Goal: Contribute content

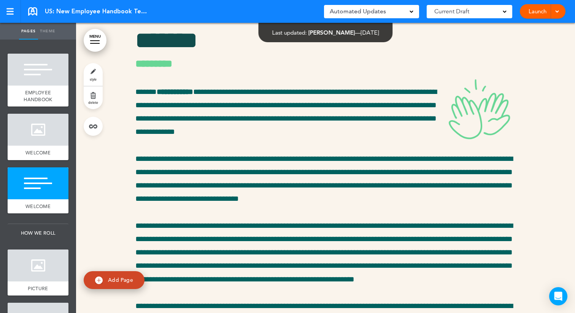
scroll to position [712, 0]
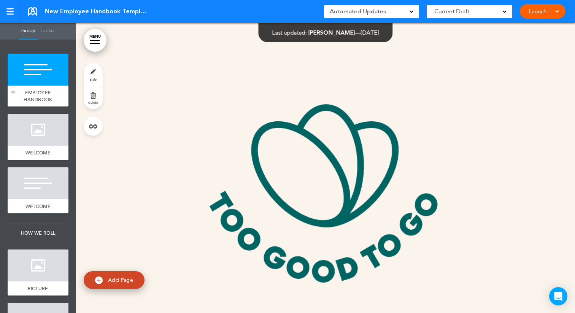
click at [54, 86] on div "EMPLOYEE HANDBOOK" at bounding box center [38, 96] width 61 height 21
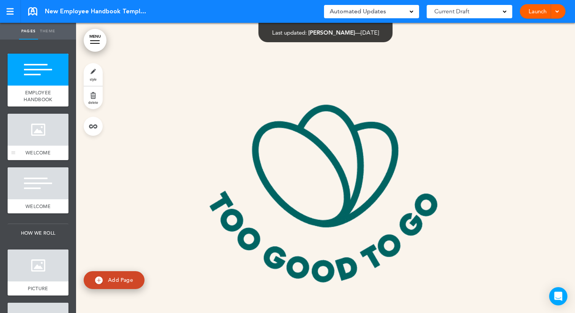
click at [42, 123] on div at bounding box center [38, 130] width 61 height 32
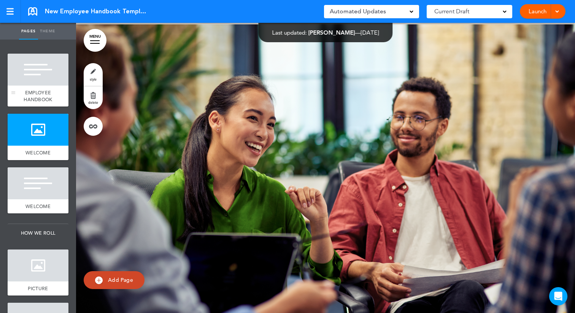
click at [46, 81] on div at bounding box center [38, 70] width 61 height 32
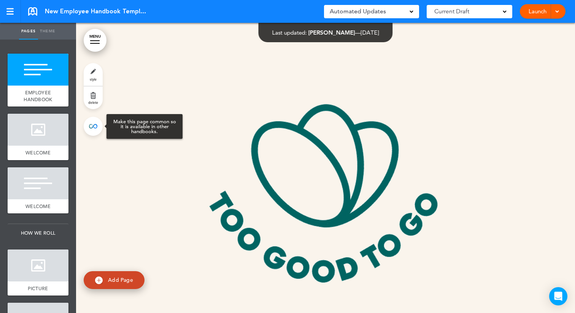
click at [94, 127] on link at bounding box center [93, 126] width 19 height 19
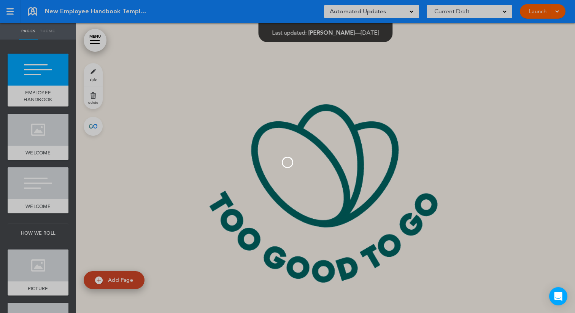
type input "**********"
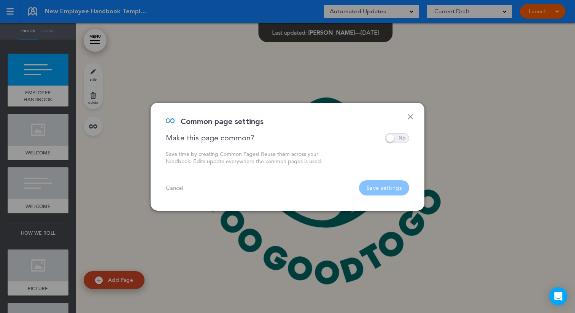
click at [403, 134] on span at bounding box center [397, 138] width 24 height 10
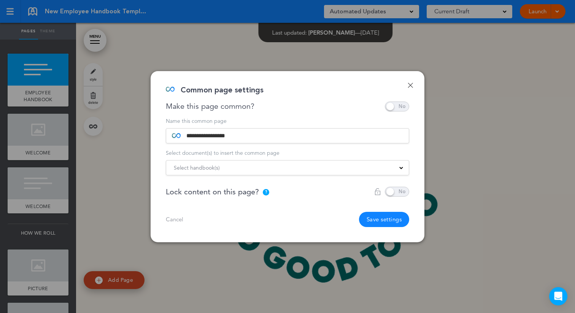
click at [279, 168] on div "Select handbook(s)" at bounding box center [287, 168] width 243 height 8
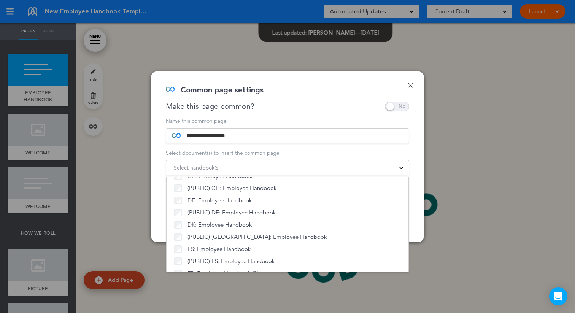
scroll to position [200, 0]
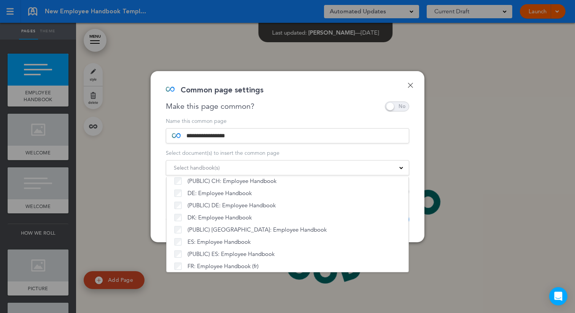
click at [240, 165] on div "Select handbook(s)" at bounding box center [287, 168] width 243 height 8
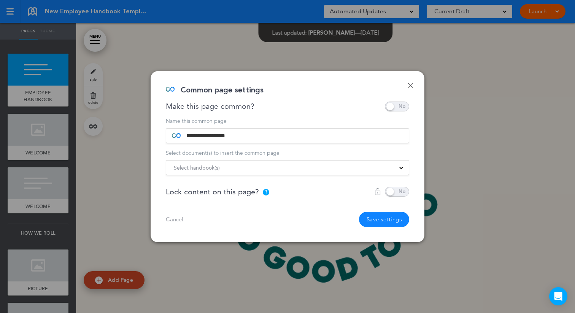
click at [240, 165] on div "Select handbook(s)" at bounding box center [287, 168] width 243 height 8
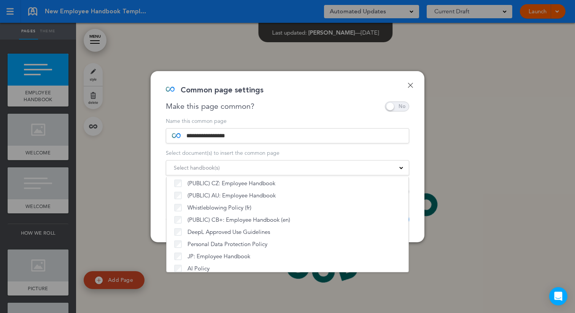
scroll to position [751, 0]
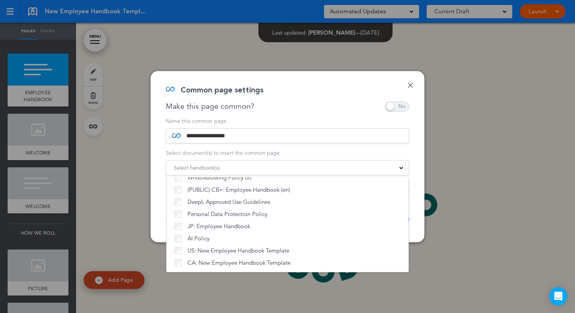
click at [411, 85] on link "Done" at bounding box center [410, 85] width 5 height 5
